Goal: Task Accomplishment & Management: Manage account settings

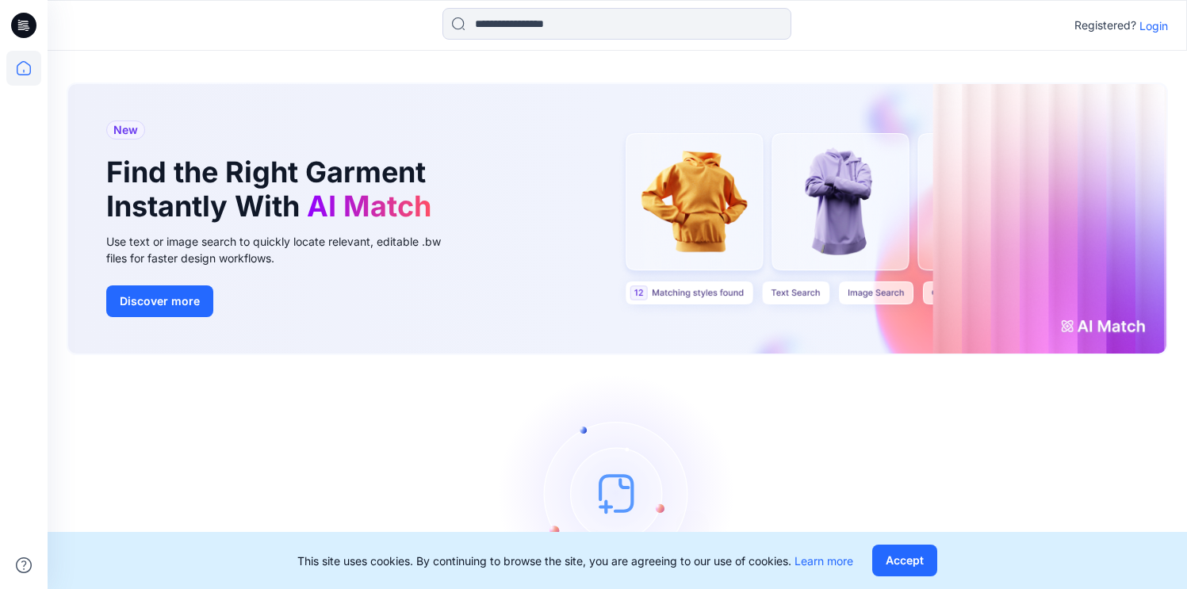
click at [1150, 32] on p "Login" at bounding box center [1154, 25] width 29 height 17
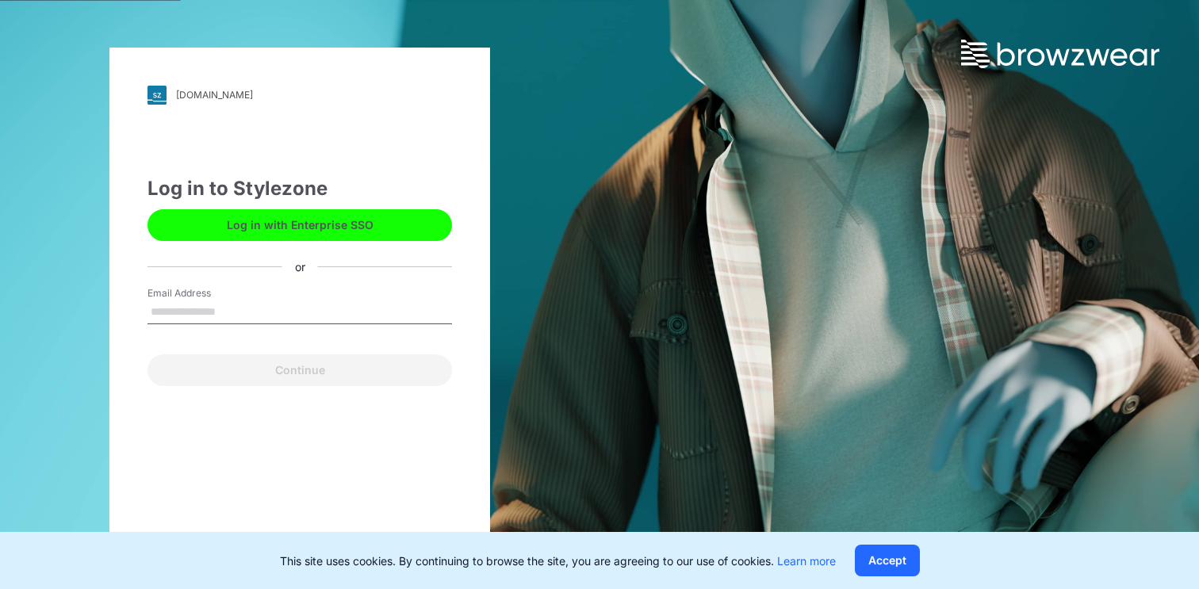
click at [282, 297] on div "Email Address" at bounding box center [300, 310] width 305 height 48
click at [274, 309] on input "Email Address" at bounding box center [300, 313] width 305 height 24
type input "**********"
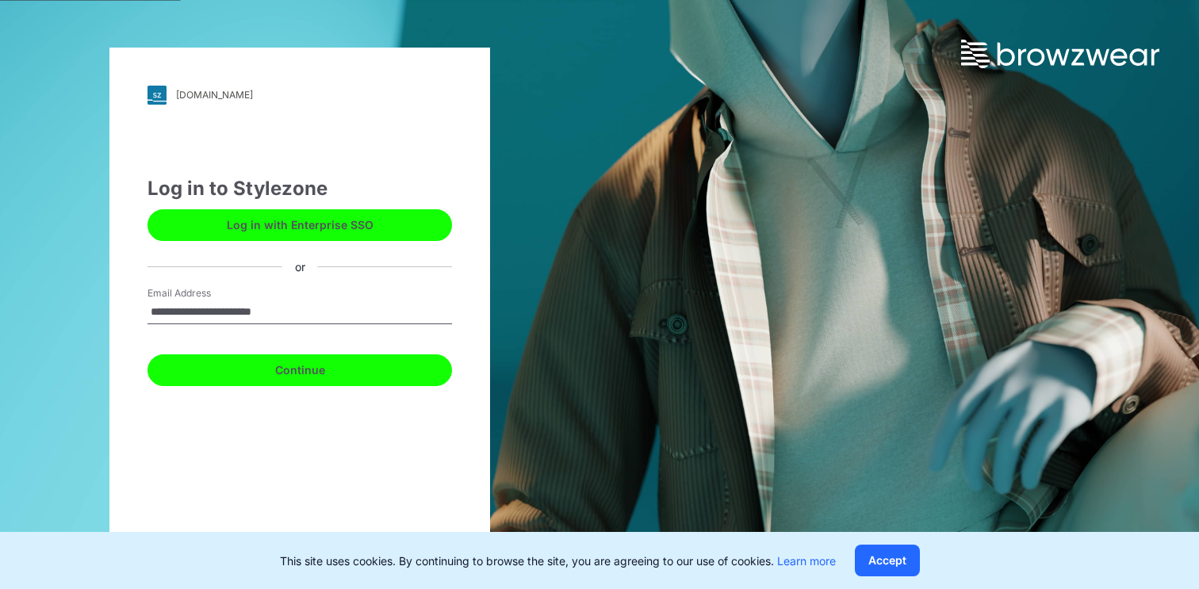
click at [332, 372] on button "Continue" at bounding box center [300, 371] width 305 height 32
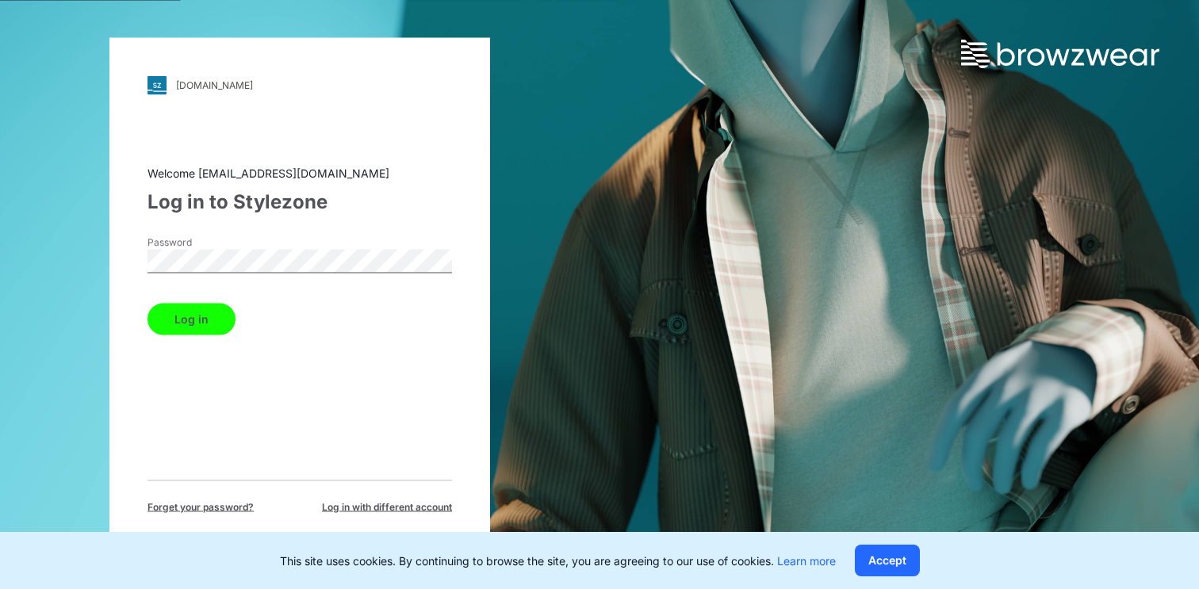
click at [197, 328] on button "Log in" at bounding box center [192, 319] width 88 height 32
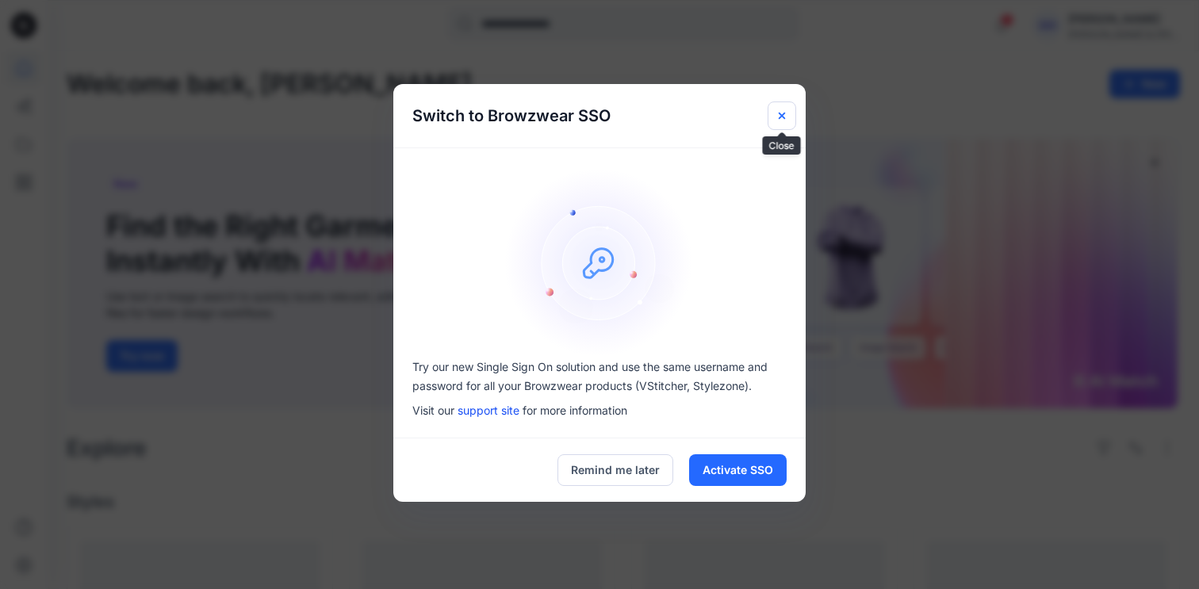
click at [788, 117] on button "Close" at bounding box center [782, 116] width 29 height 29
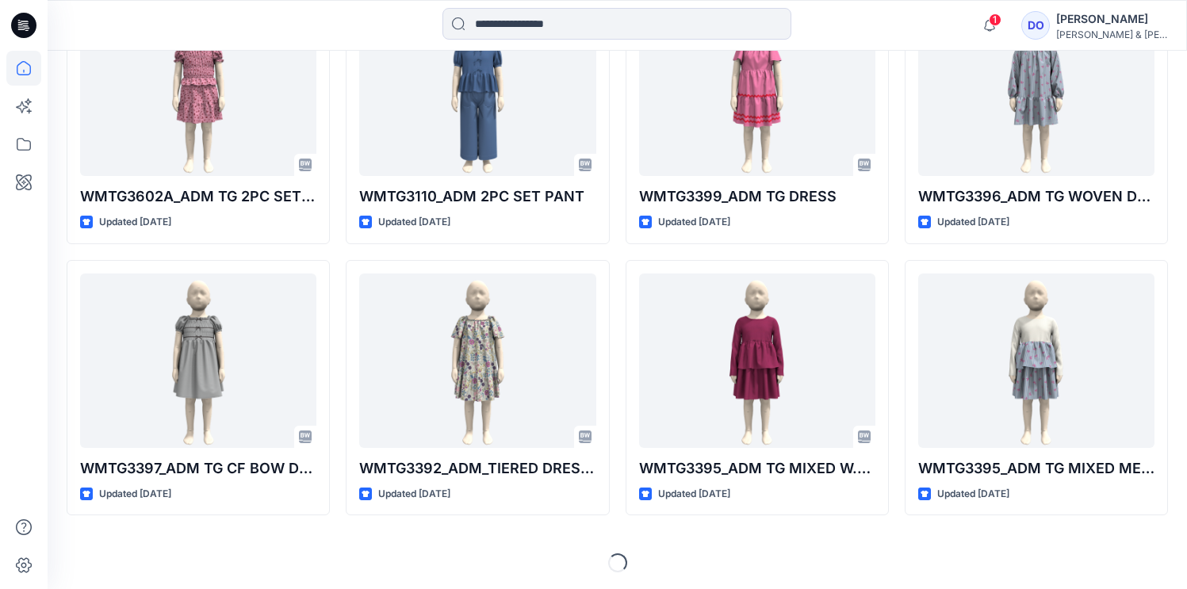
scroll to position [813, 0]
